Goal: Task Accomplishment & Management: Use online tool/utility

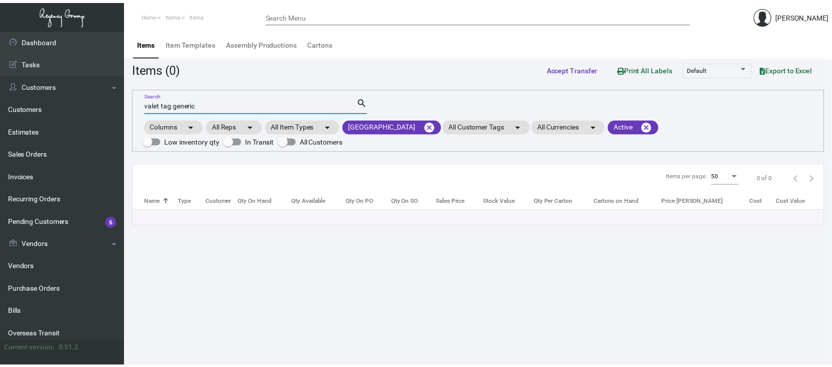
scroll to position [133, 0]
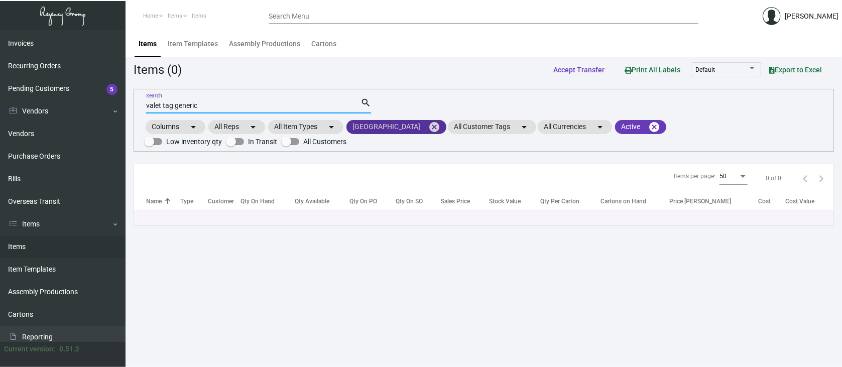
click at [433, 126] on mat-icon "cancel" at bounding box center [434, 127] width 12 height 12
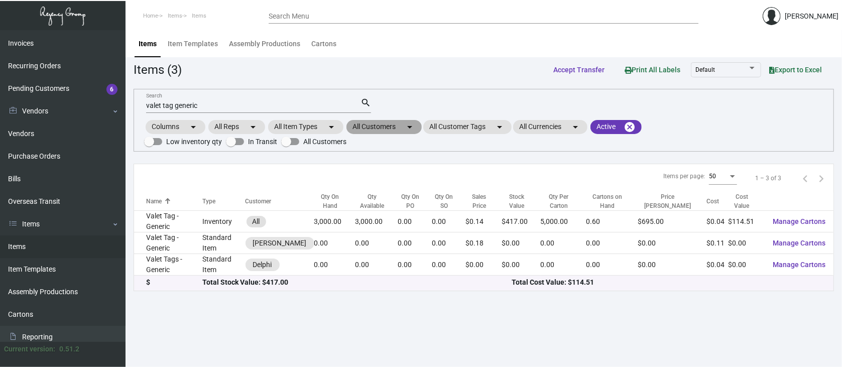
click at [386, 121] on mat-chip "All Customers arrow_drop_down" at bounding box center [383, 127] width 75 height 14
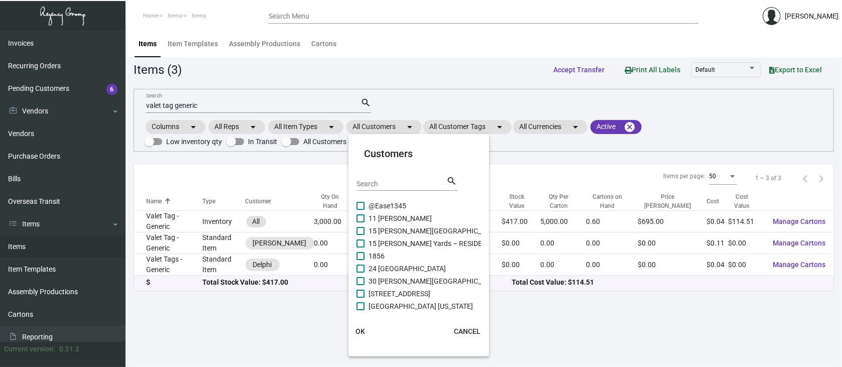
click at [363, 183] on input "Search" at bounding box center [401, 184] width 90 height 8
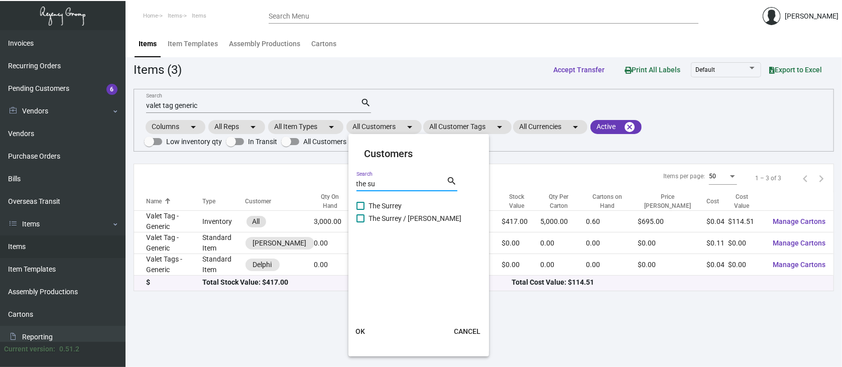
type input "the su"
click at [358, 206] on span at bounding box center [360, 206] width 8 height 8
click at [360, 210] on input "The Surrey" at bounding box center [360, 210] width 1 height 1
checkbox input "true"
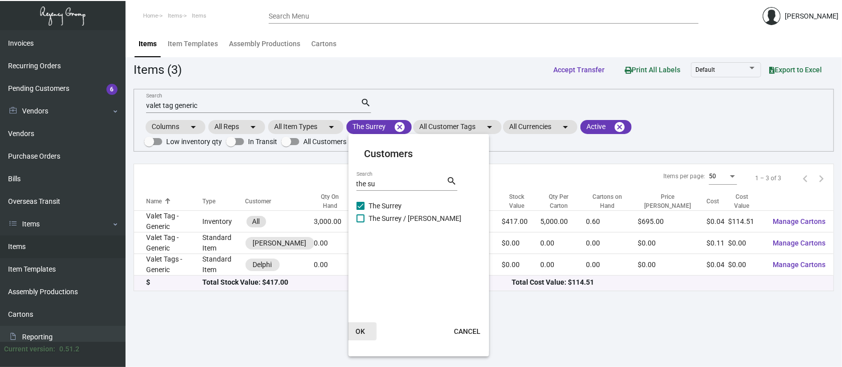
click at [362, 328] on span "OK" at bounding box center [360, 331] width 10 height 8
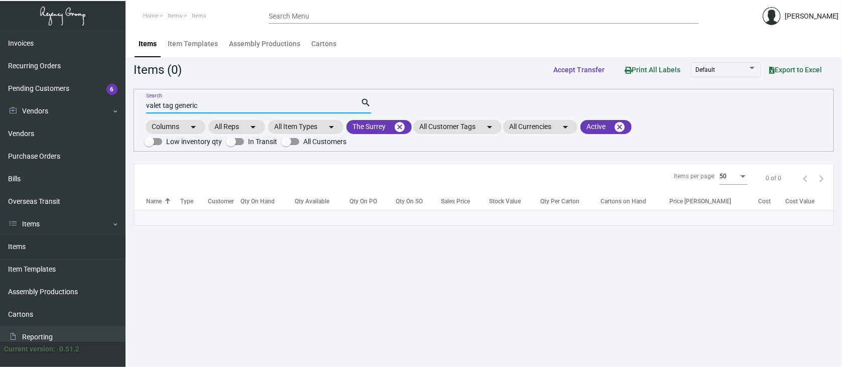
click at [213, 106] on input "valet tag generic" at bounding box center [253, 106] width 214 height 8
type input "v"
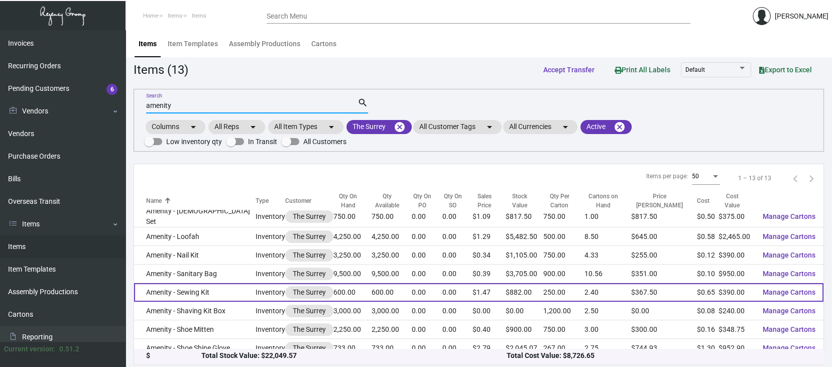
scroll to position [105, 0]
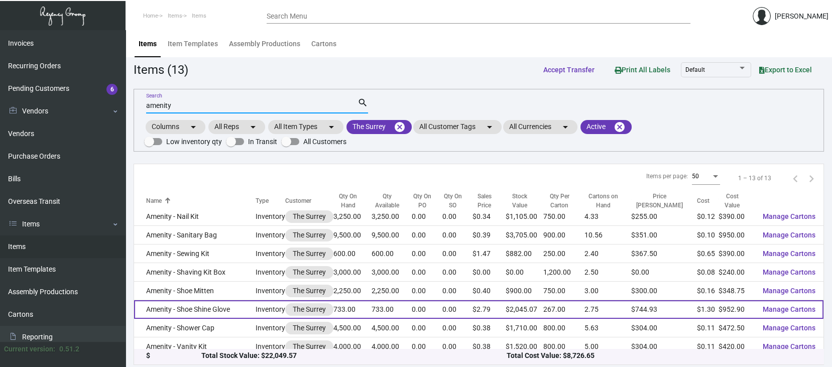
type input "amenity"
click at [777, 305] on span "Manage Cartons" at bounding box center [788, 309] width 53 height 8
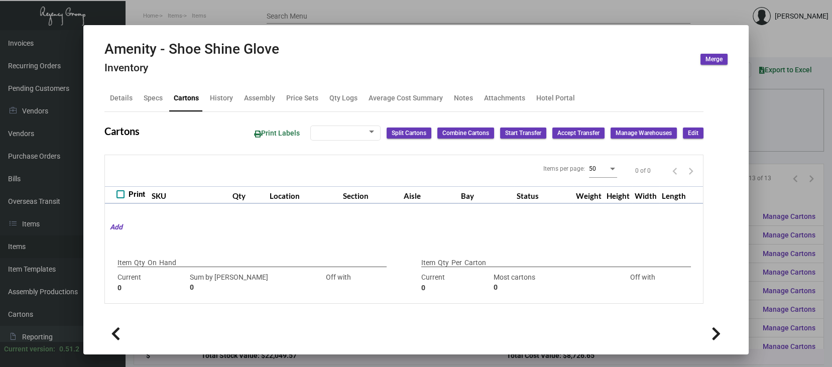
type input "733"
type input "734"
type input "-1"
type input "267"
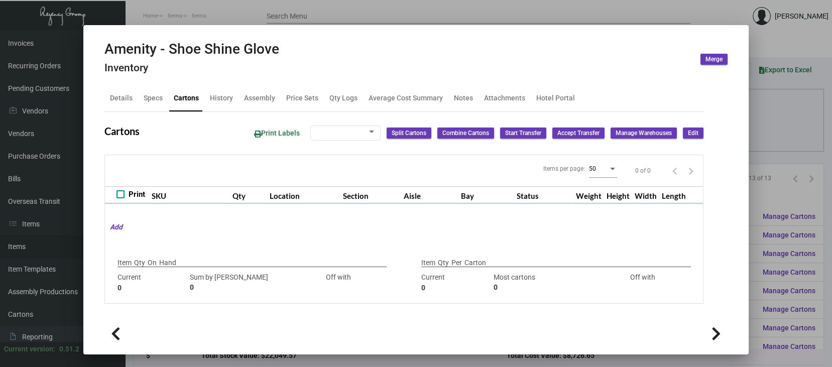
type input "0"
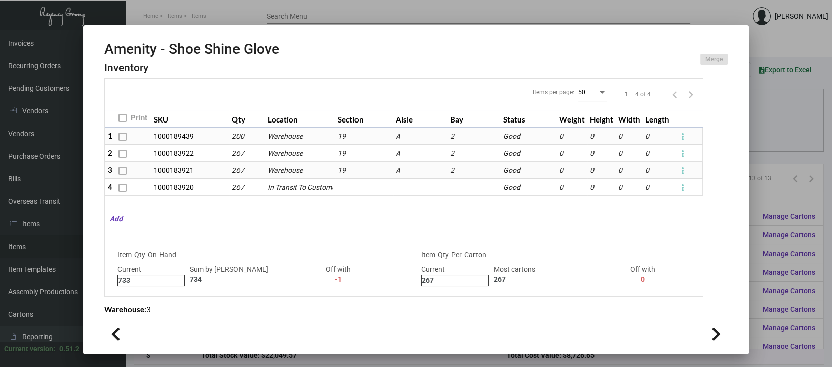
scroll to position [80, 0]
